Goal: Information Seeking & Learning: Learn about a topic

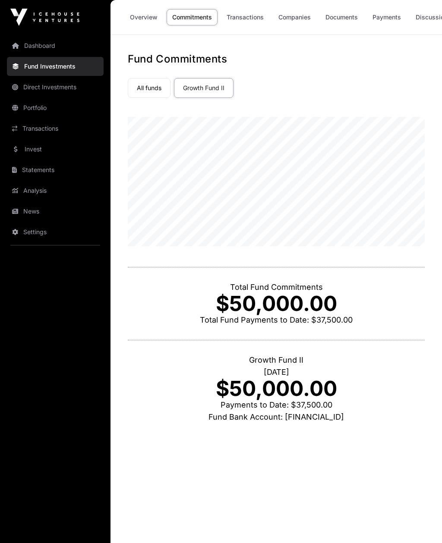
click at [154, 82] on link "All funds" at bounding box center [149, 88] width 43 height 20
click at [31, 85] on link "Direct Investments" at bounding box center [55, 87] width 97 height 19
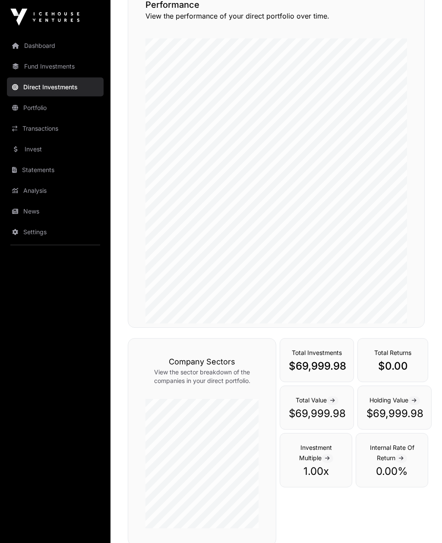
scroll to position [161, 0]
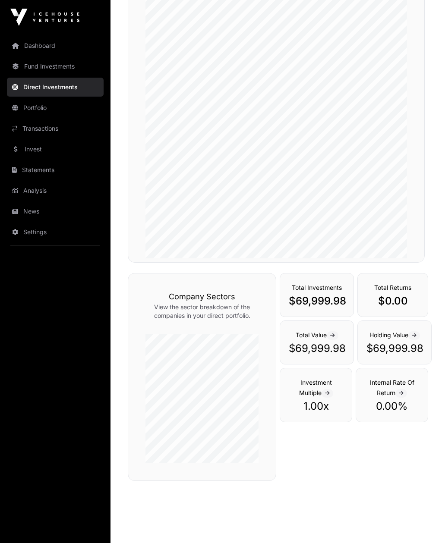
click at [26, 106] on link "Portfolio" at bounding box center [55, 107] width 97 height 19
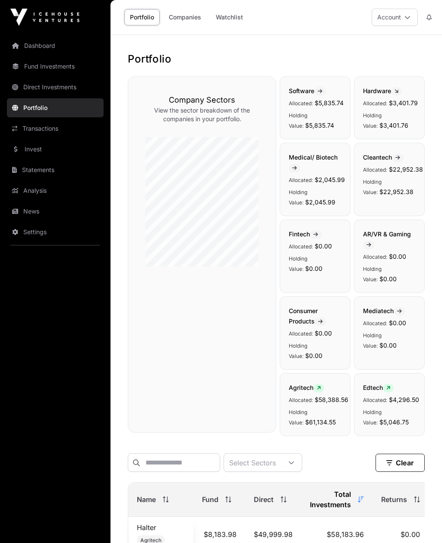
click at [36, 149] on link "Invest" at bounding box center [55, 149] width 97 height 19
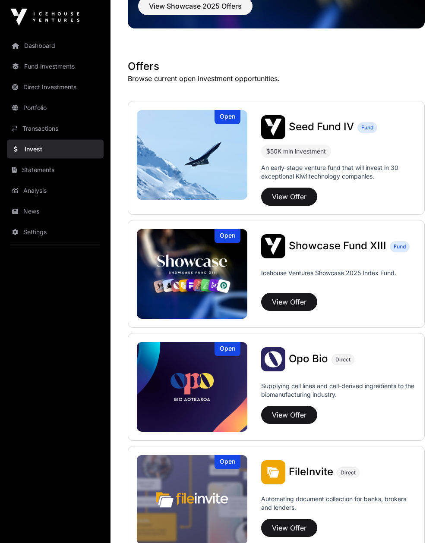
scroll to position [123, 0]
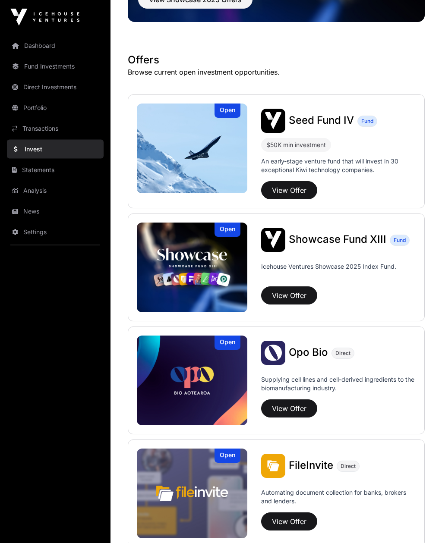
click at [180, 269] on img at bounding box center [192, 268] width 111 height 90
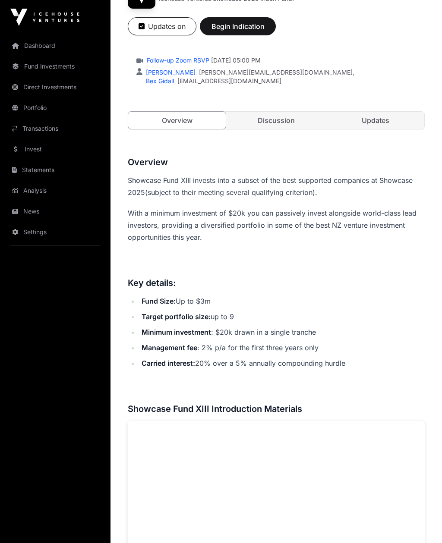
scroll to position [142, 0]
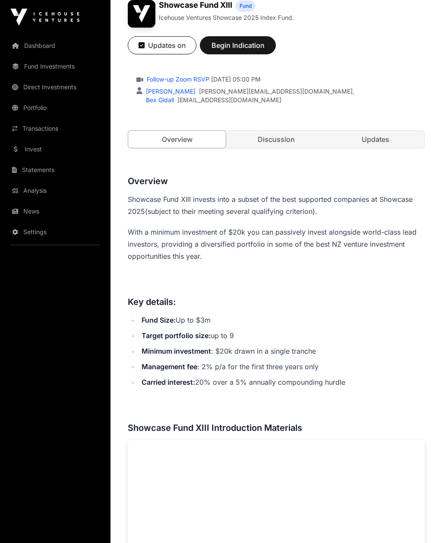
click at [289, 136] on link "Discussion" at bounding box center [276, 139] width 98 height 17
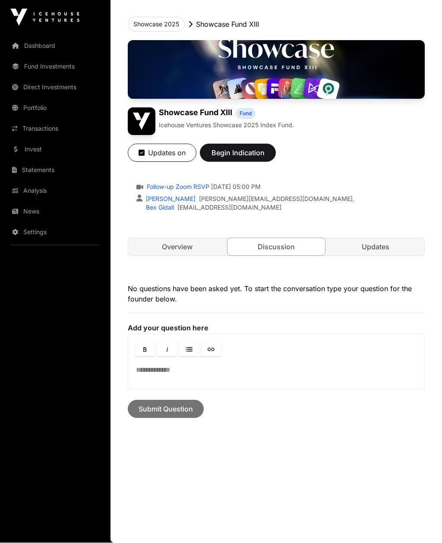
scroll to position [63, 0]
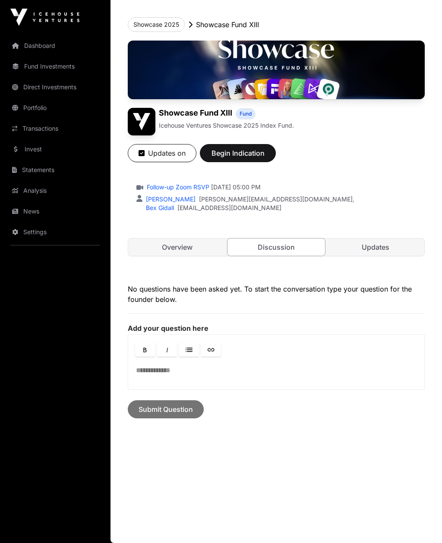
click at [385, 239] on link "Updates" at bounding box center [376, 247] width 98 height 17
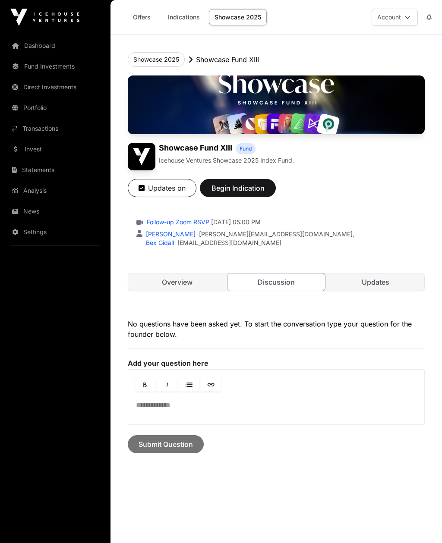
scroll to position [63, 0]
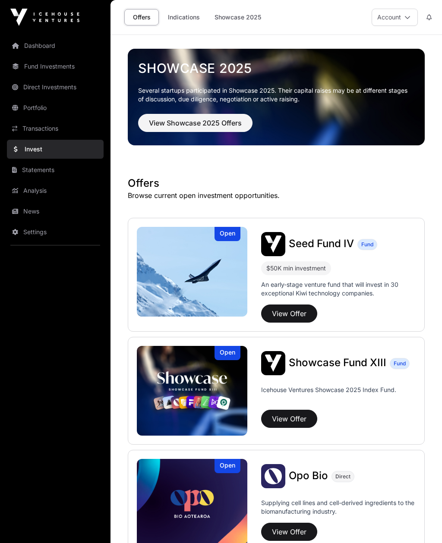
scroll to position [123, 0]
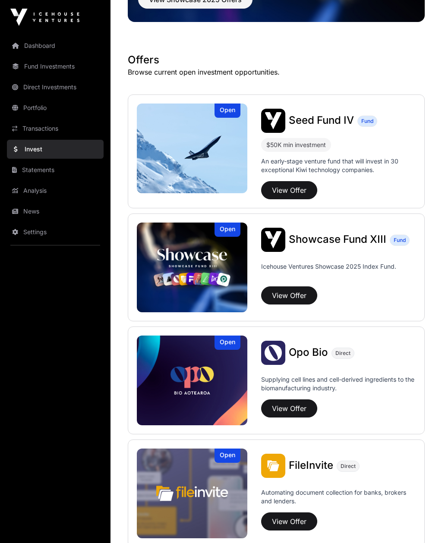
click at [172, 152] on img at bounding box center [192, 149] width 111 height 90
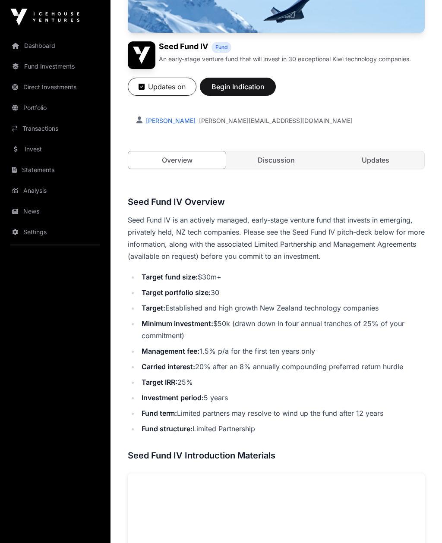
scroll to position [165, 0]
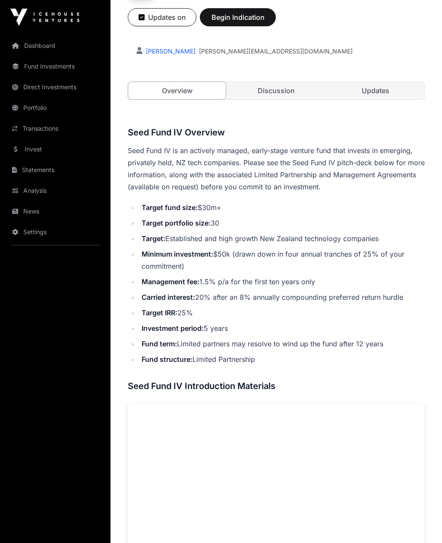
click at [374, 95] on link "Updates" at bounding box center [376, 90] width 98 height 17
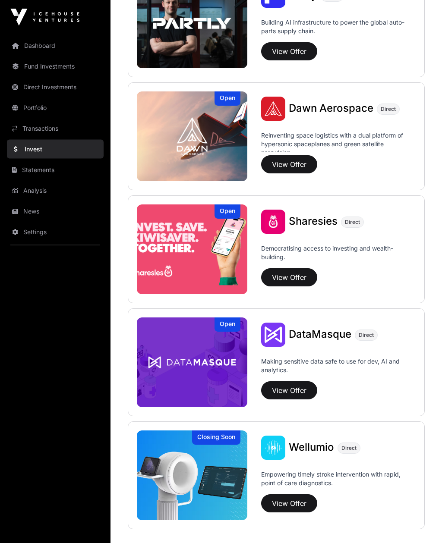
scroll to position [933, 0]
click at [164, 244] on img at bounding box center [192, 250] width 111 height 90
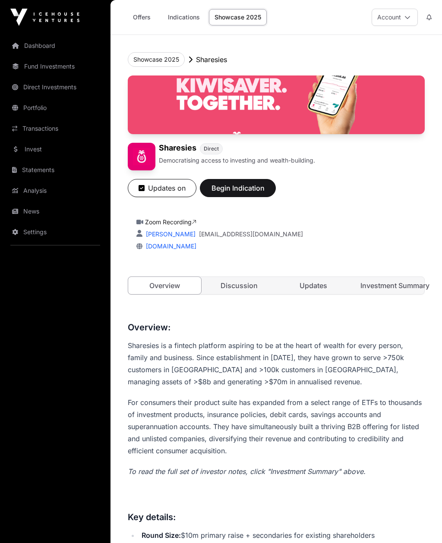
click at [314, 284] on link "Updates" at bounding box center [313, 285] width 73 height 17
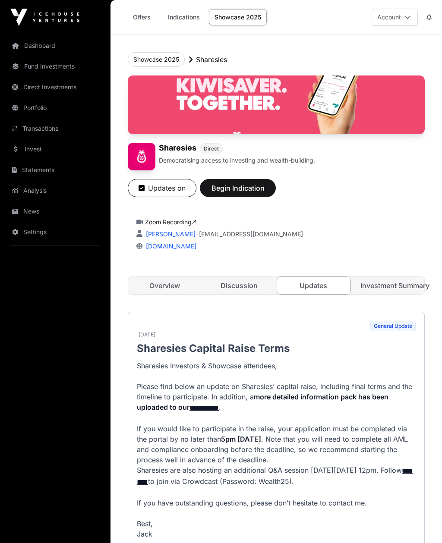
click at [395, 283] on link "Investment Summary" at bounding box center [388, 285] width 73 height 17
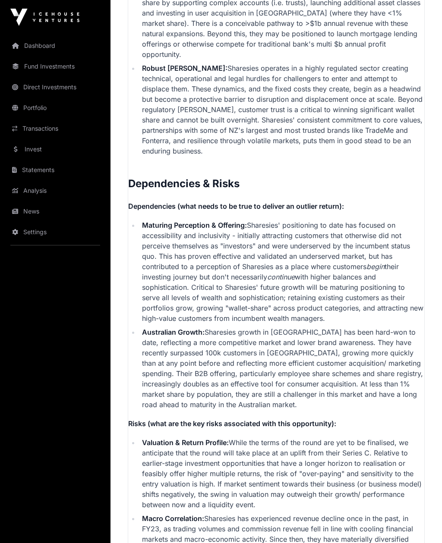
scroll to position [2223, 0]
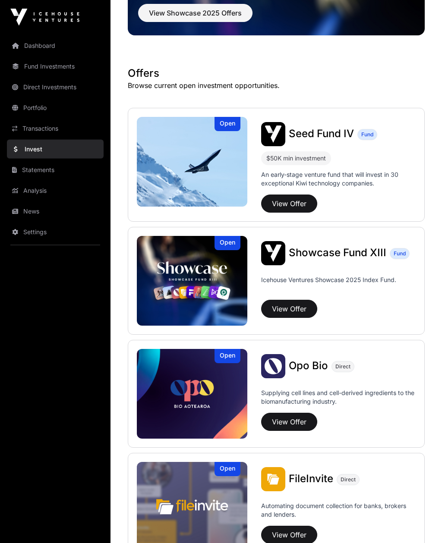
scroll to position [112, 0]
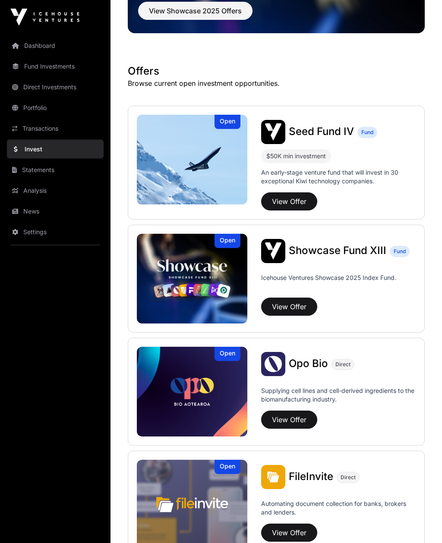
click at [180, 255] on img at bounding box center [192, 279] width 111 height 90
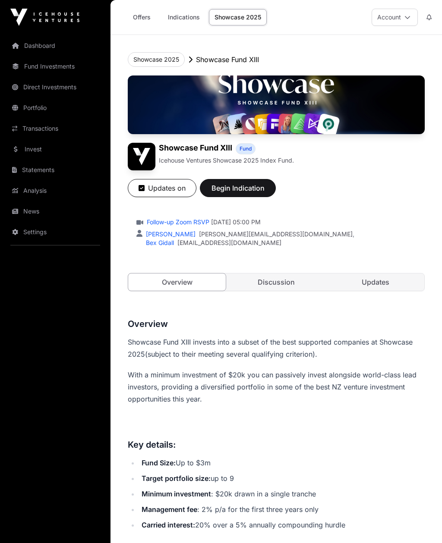
click at [378, 284] on link "Updates" at bounding box center [376, 282] width 98 height 17
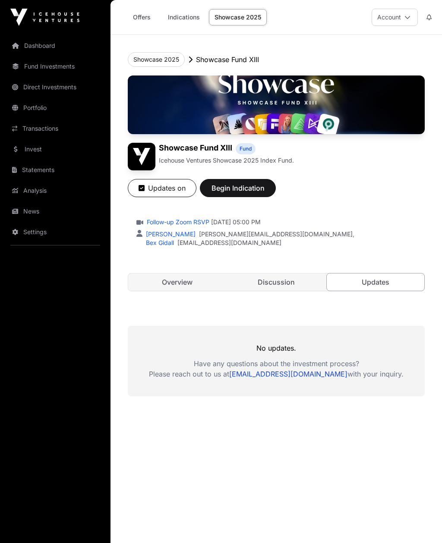
click at [282, 290] on link "Discussion" at bounding box center [276, 282] width 98 height 17
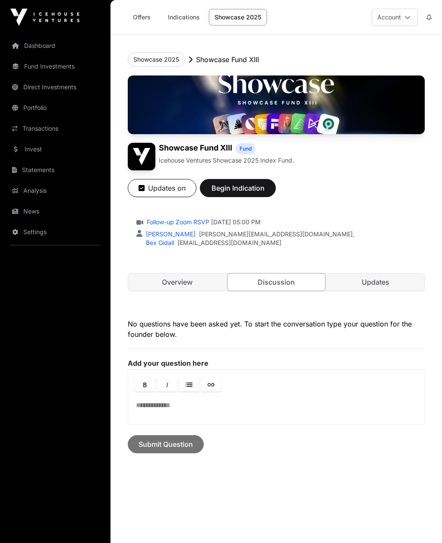
click at [167, 282] on link "Overview" at bounding box center [177, 282] width 98 height 17
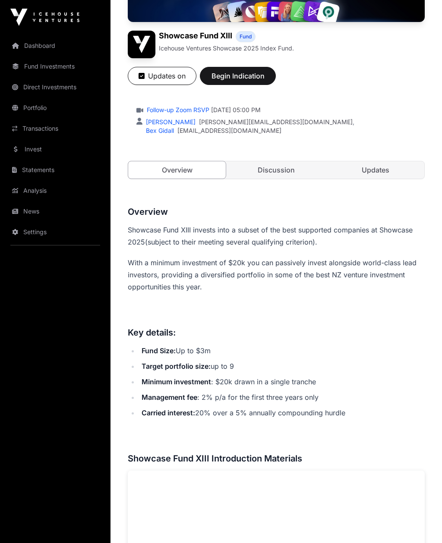
scroll to position [112, 0]
